Goal: Information Seeking & Learning: Learn about a topic

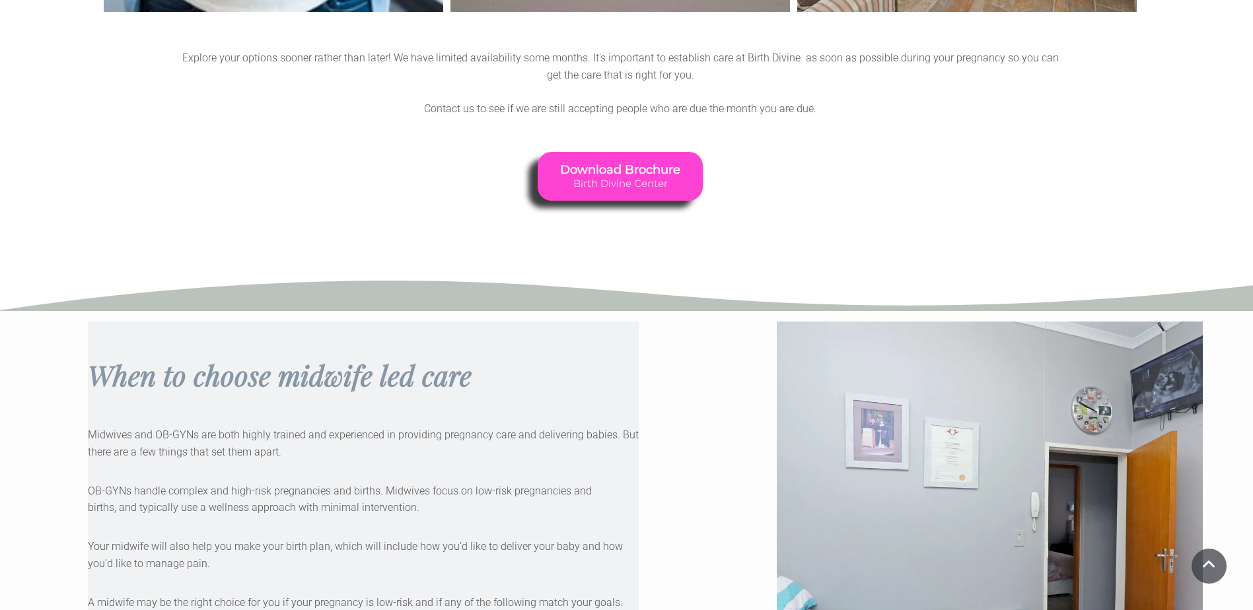
scroll to position [2047, 0]
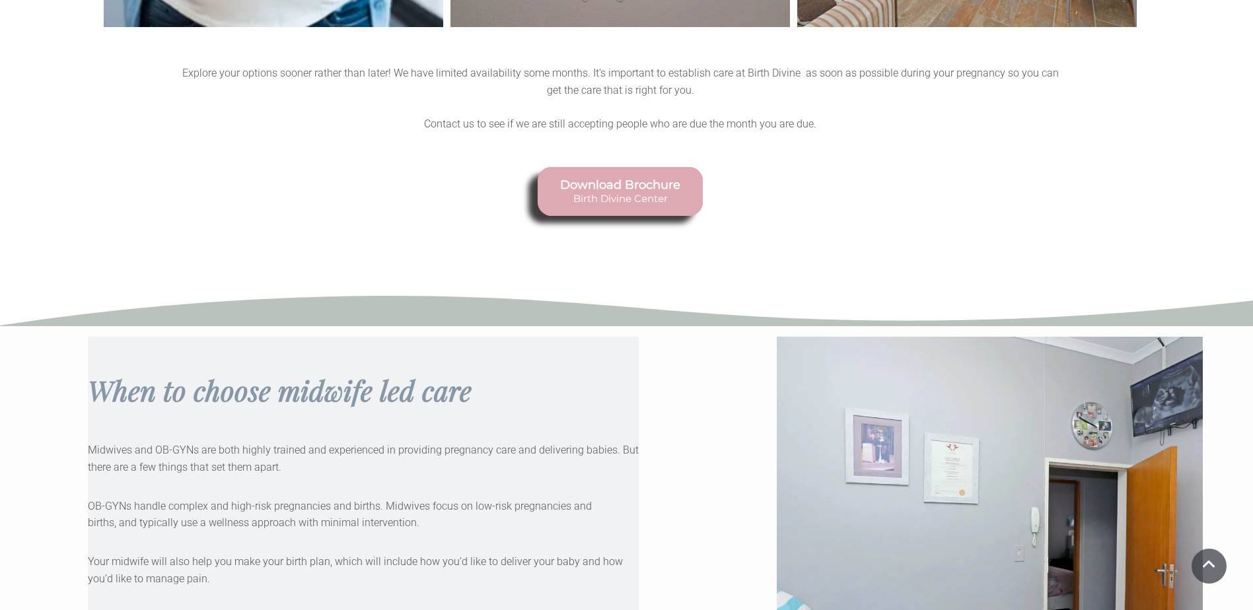
click at [619, 192] on span "Birth Divine Center" at bounding box center [620, 198] width 120 height 12
click at [622, 197] on link "Download Brochure Birth Divine Center" at bounding box center [620, 191] width 165 height 49
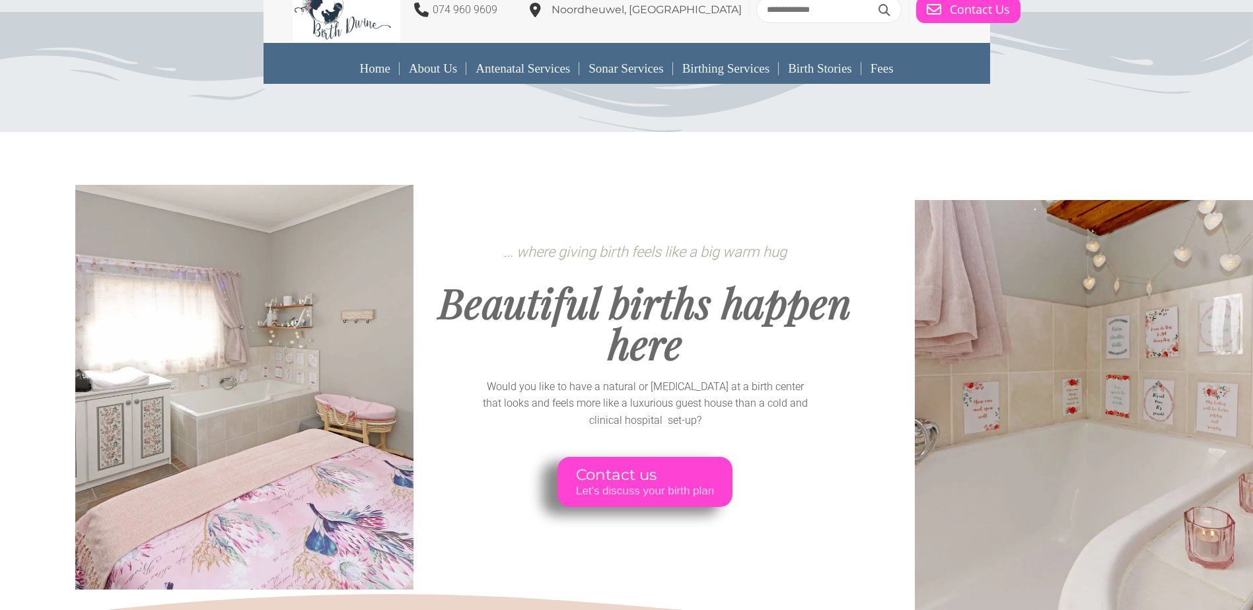
scroll to position [0, 0]
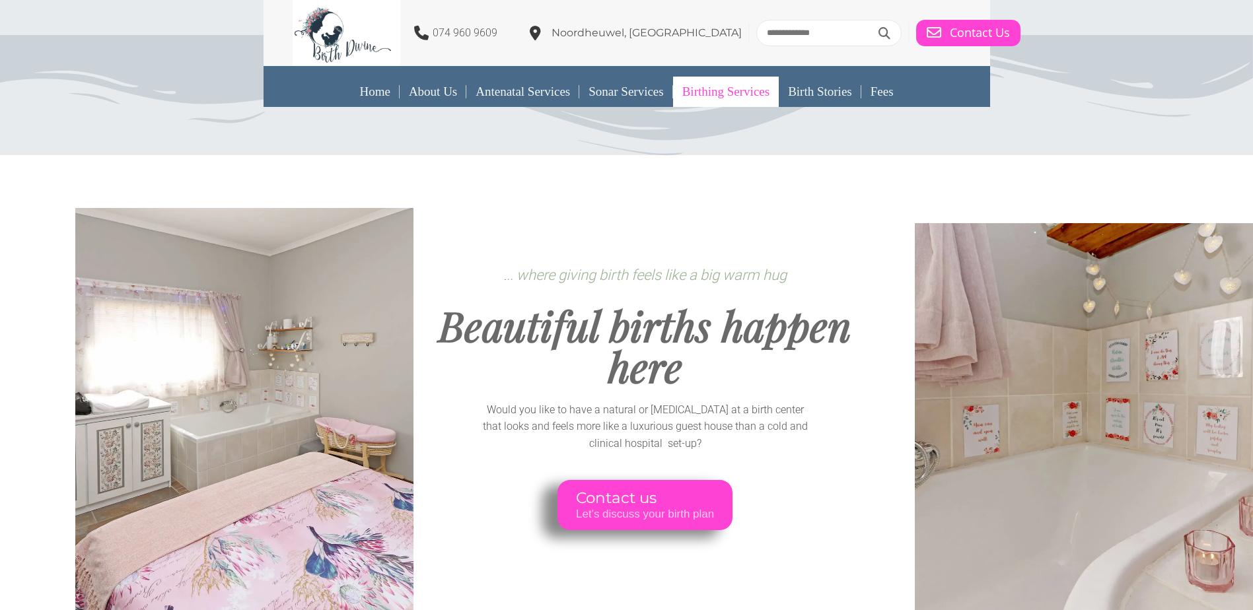
click at [746, 99] on link "Birthing Services" at bounding box center [726, 92] width 106 height 30
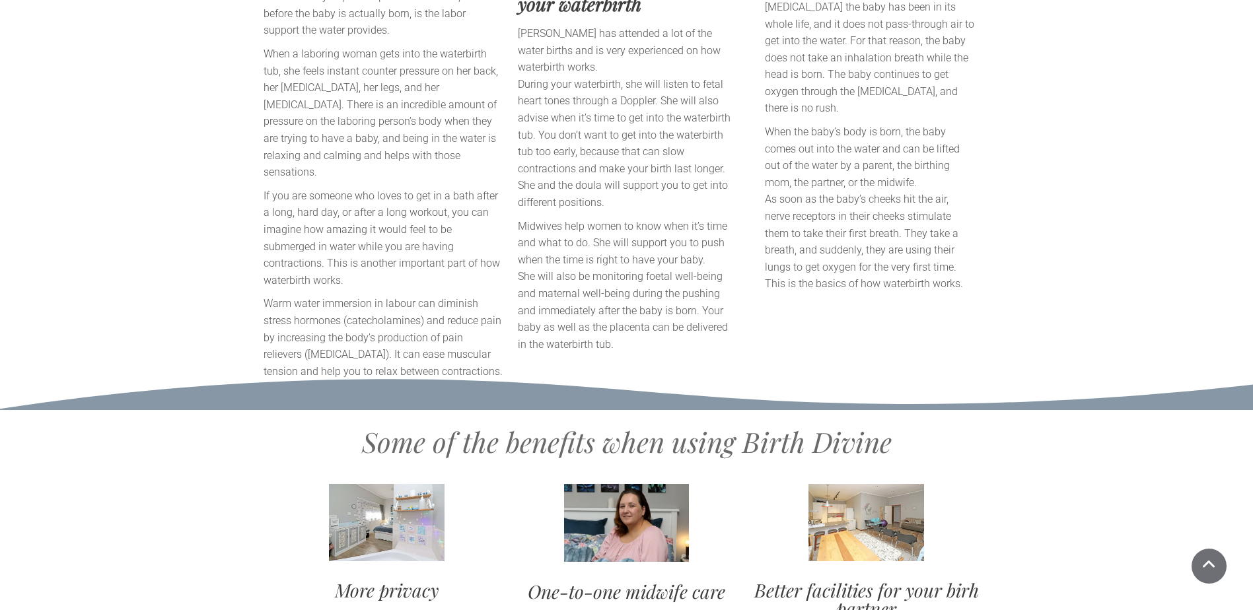
scroll to position [1189, 0]
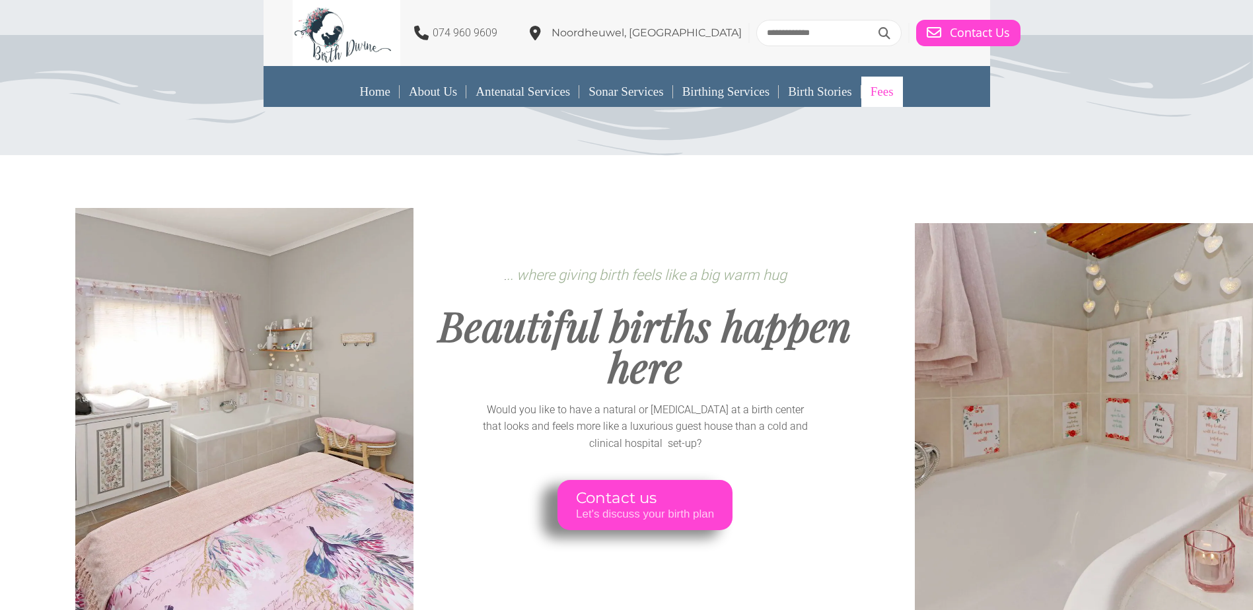
click at [885, 89] on link "Fees" at bounding box center [882, 92] width 42 height 30
